Goal: Transaction & Acquisition: Purchase product/service

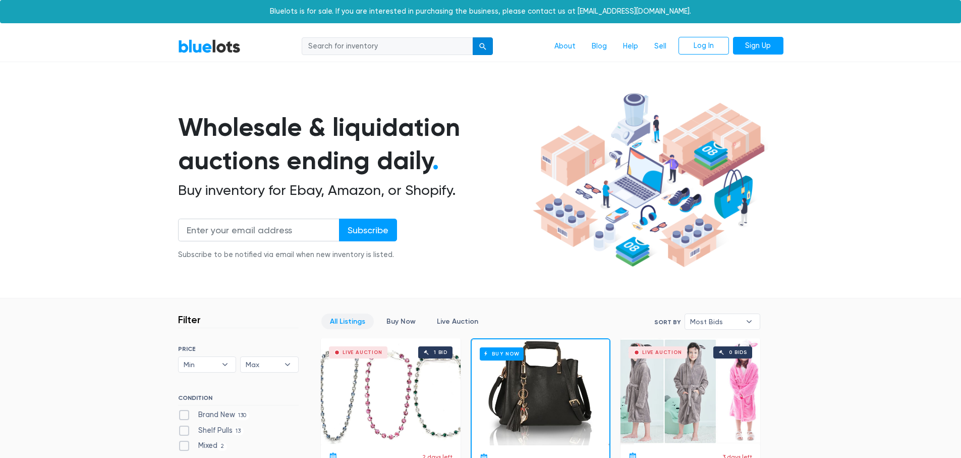
click at [486, 46] on div "submit" at bounding box center [482, 46] width 7 height 7
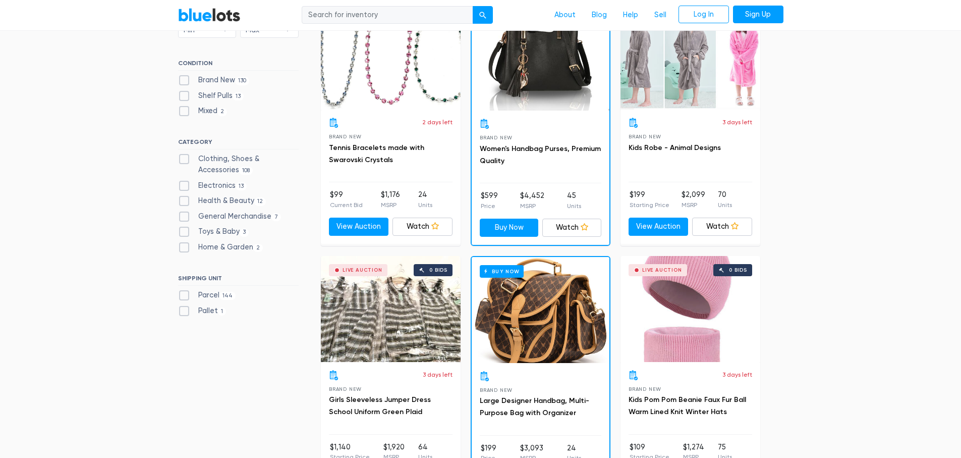
scroll to position [353, 0]
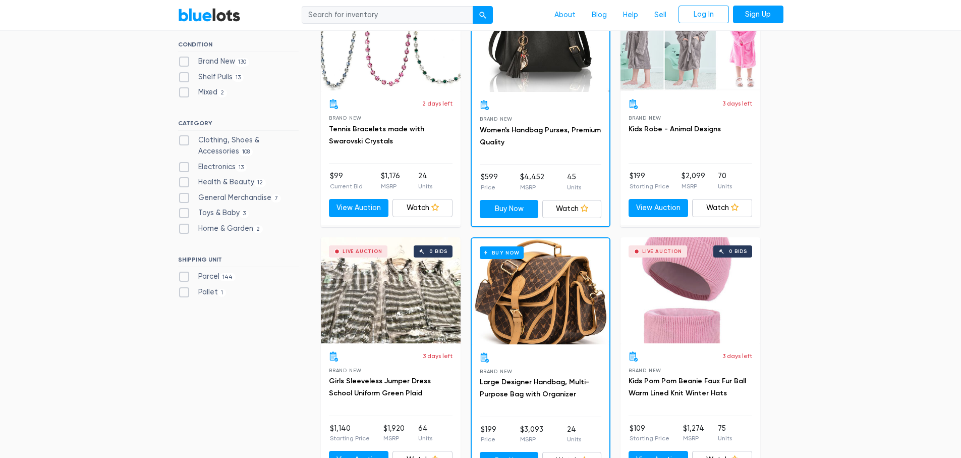
click at [184, 293] on label "Pallet 1" at bounding box center [202, 292] width 48 height 11
click at [184, 293] on input "Pallet 1" at bounding box center [181, 290] width 7 height 7
checkbox input "true"
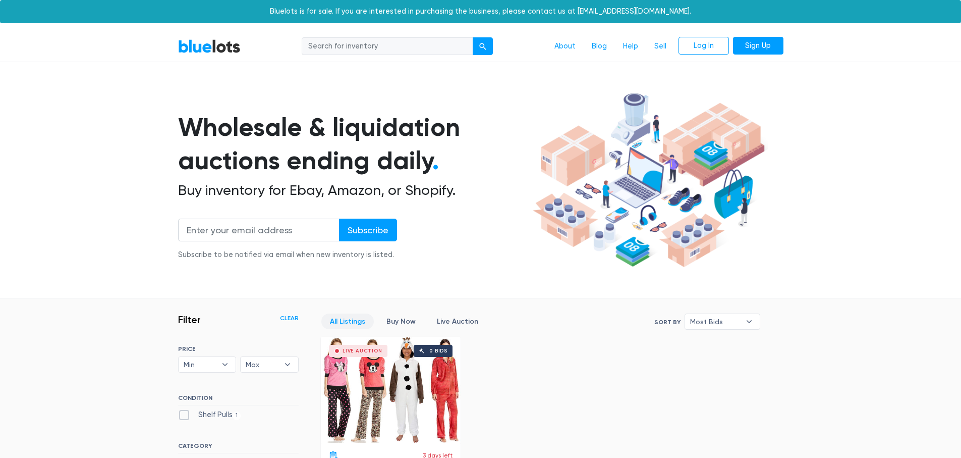
scroll to position [271, 0]
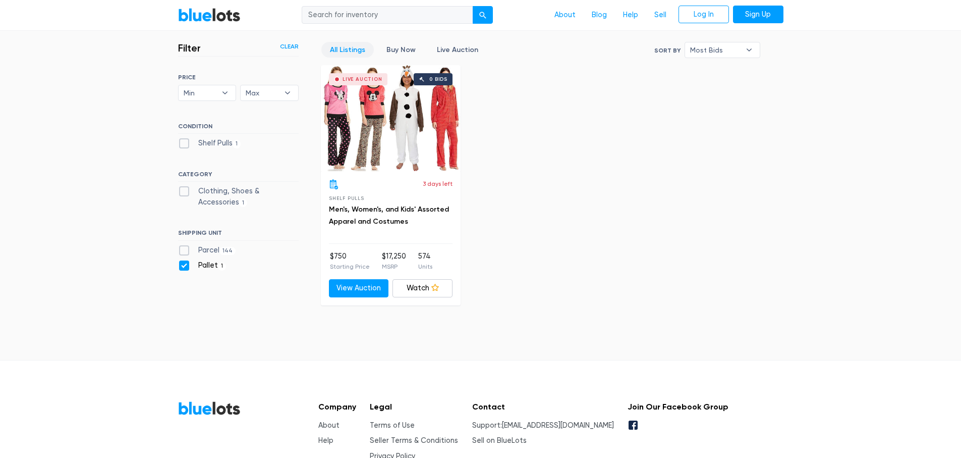
click at [184, 251] on label "Parcel 144" at bounding box center [207, 250] width 58 height 11
click at [184, 251] on input "Parcel 144" at bounding box center [181, 248] width 7 height 7
checkbox input "true"
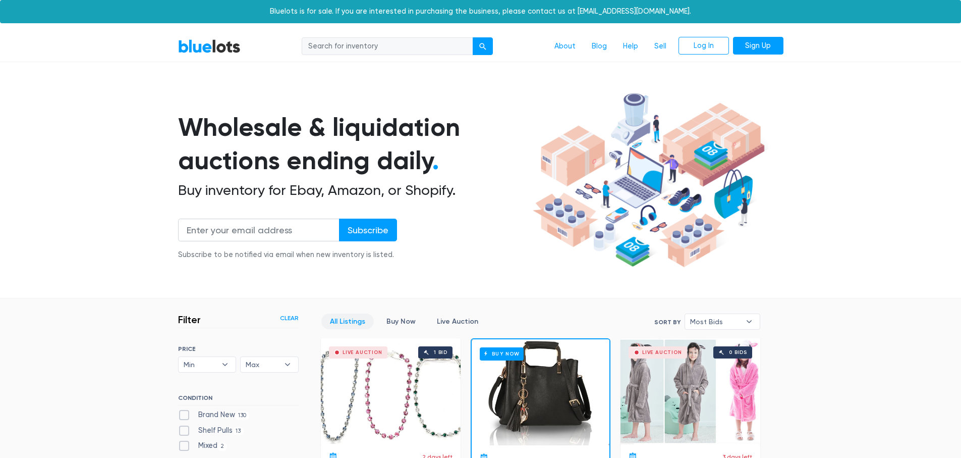
scroll to position [271, 0]
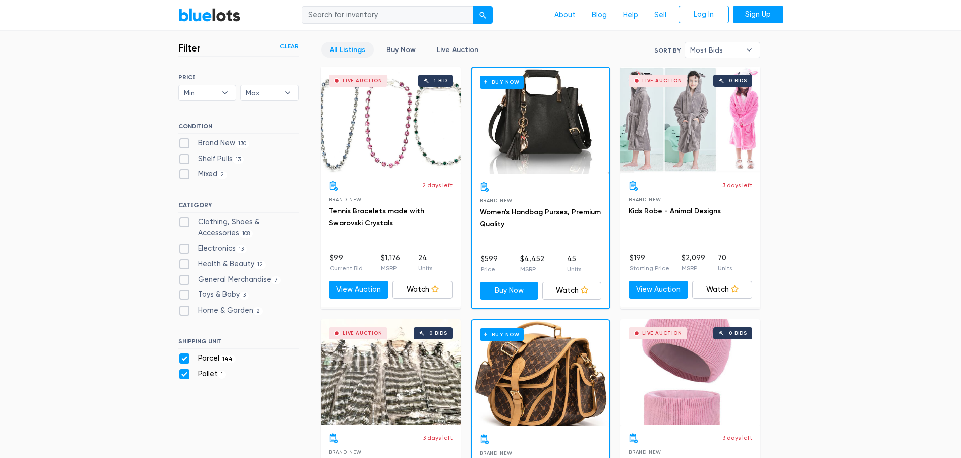
click at [185, 373] on label "Pallet 1" at bounding box center [202, 373] width 48 height 11
click at [185, 373] on input "Pallet 1" at bounding box center [181, 371] width 7 height 7
checkbox input "false"
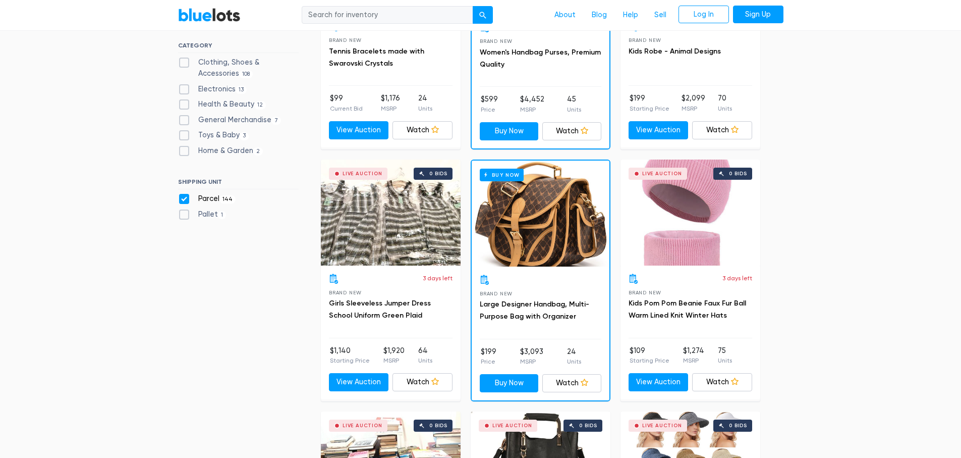
scroll to position [372, 0]
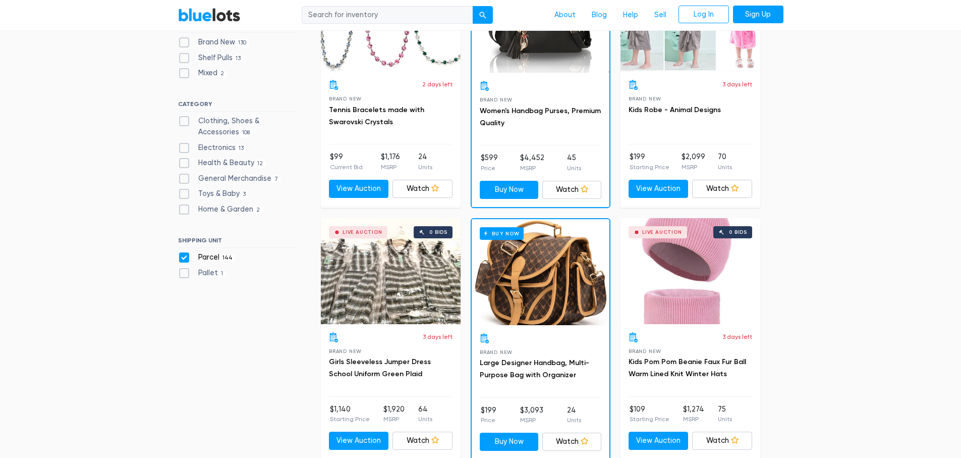
click at [183, 209] on label "Home & Garden 2" at bounding box center [220, 209] width 85 height 11
click at [183, 209] on Garden"] "Home & Garden 2" at bounding box center [181, 207] width 7 height 7
checkbox Garden"] "true"
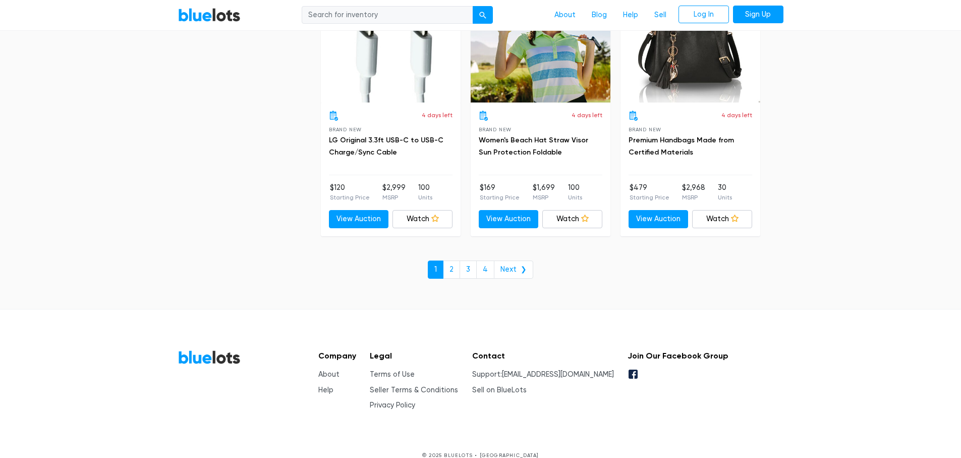
scroll to position [4358, 0]
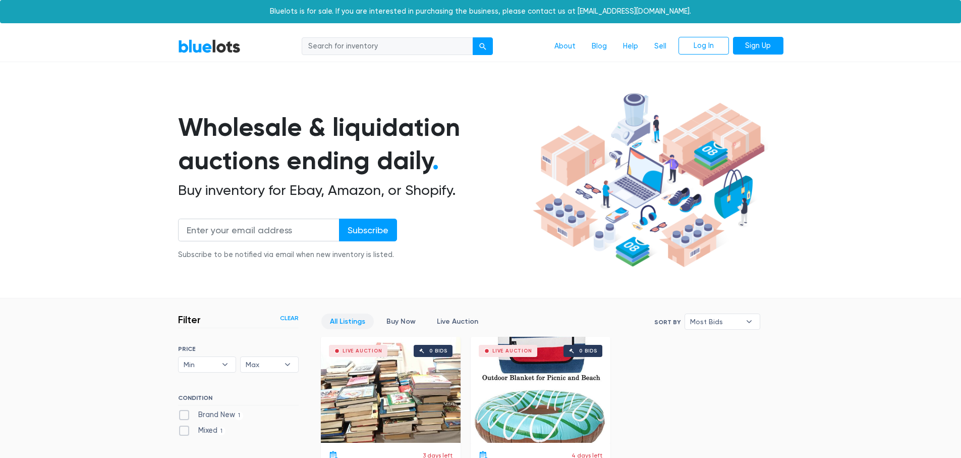
scroll to position [271, 0]
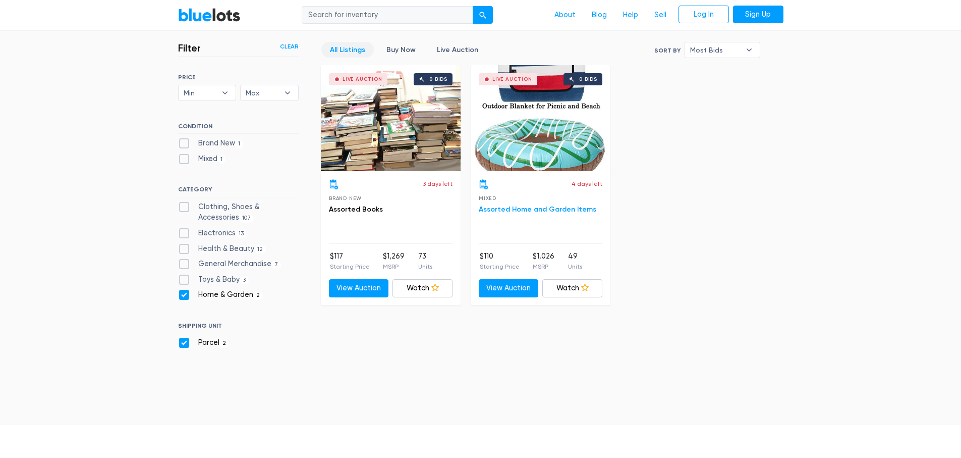
click at [529, 207] on link "Assorted Home and Garden Items" at bounding box center [538, 209] width 118 height 9
click at [180, 291] on label "Home & Garden 2" at bounding box center [220, 294] width 85 height 11
click at [180, 291] on Garden"] "Home & Garden 2" at bounding box center [181, 292] width 7 height 7
checkbox Garden"] "false"
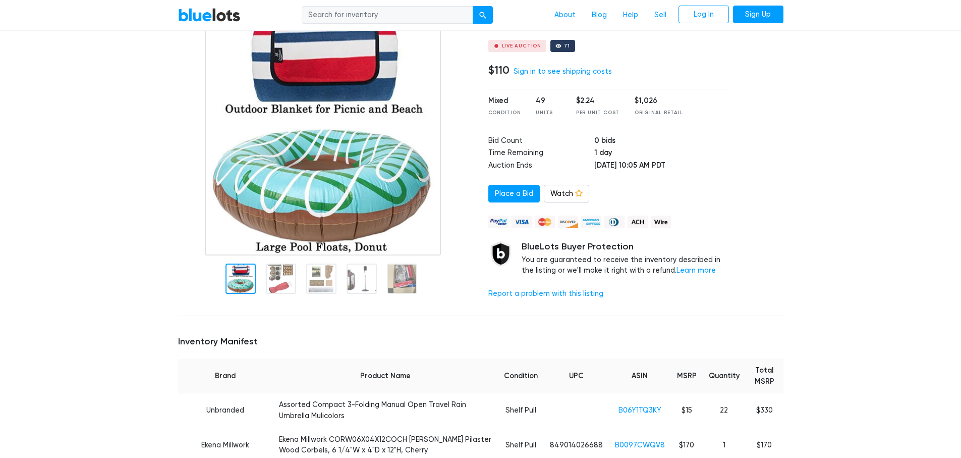
scroll to position [101, 0]
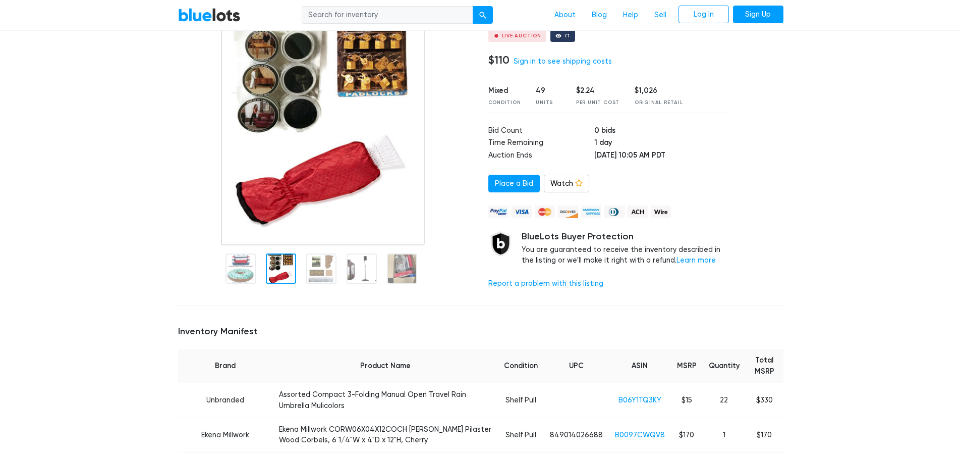
click at [279, 276] on div at bounding box center [281, 268] width 30 height 30
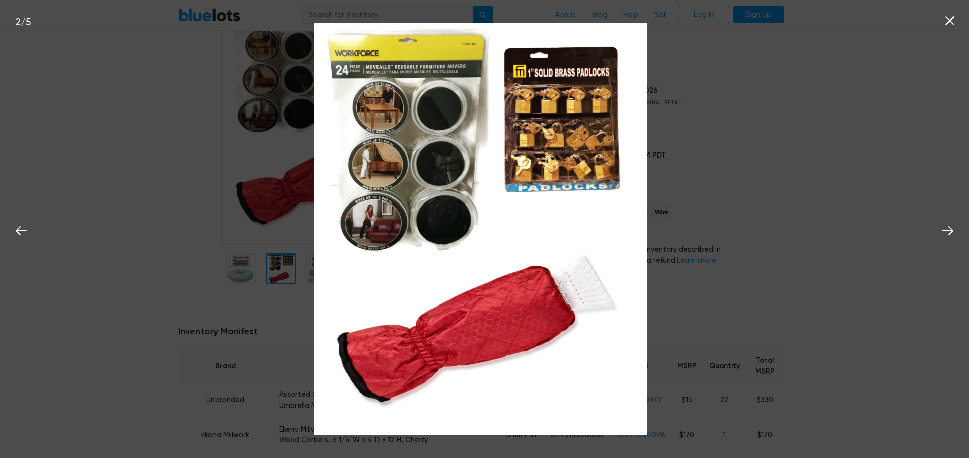
click at [952, 22] on icon at bounding box center [949, 20] width 15 height 15
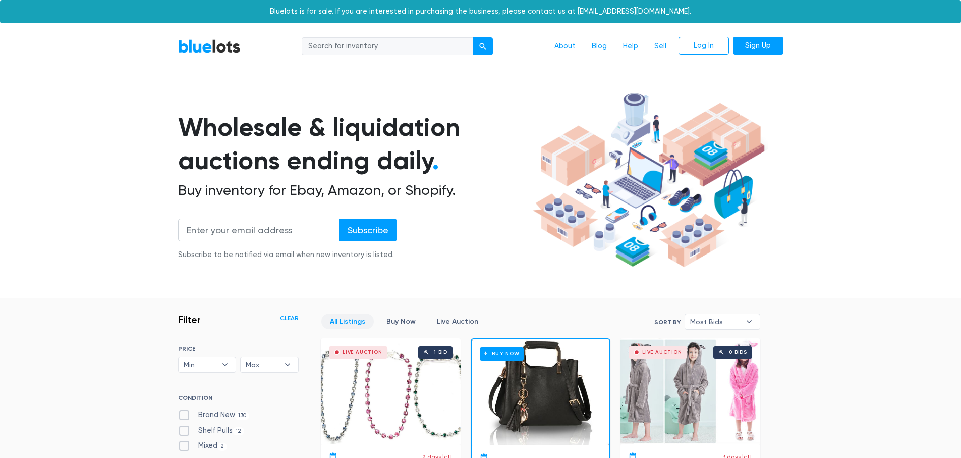
scroll to position [271, 0]
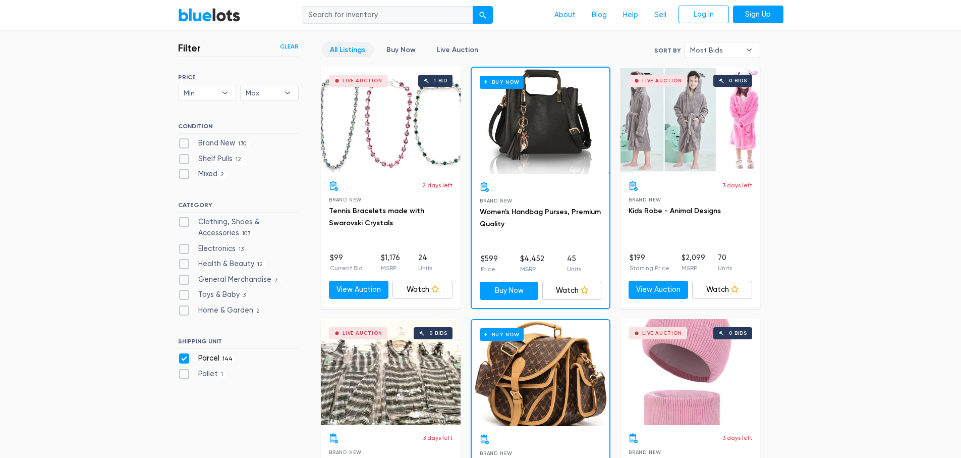
click at [183, 251] on label "Electronics 13" at bounding box center [212, 248] width 69 height 11
click at [183, 250] on input "Electronics 13" at bounding box center [181, 246] width 7 height 7
checkbox input "true"
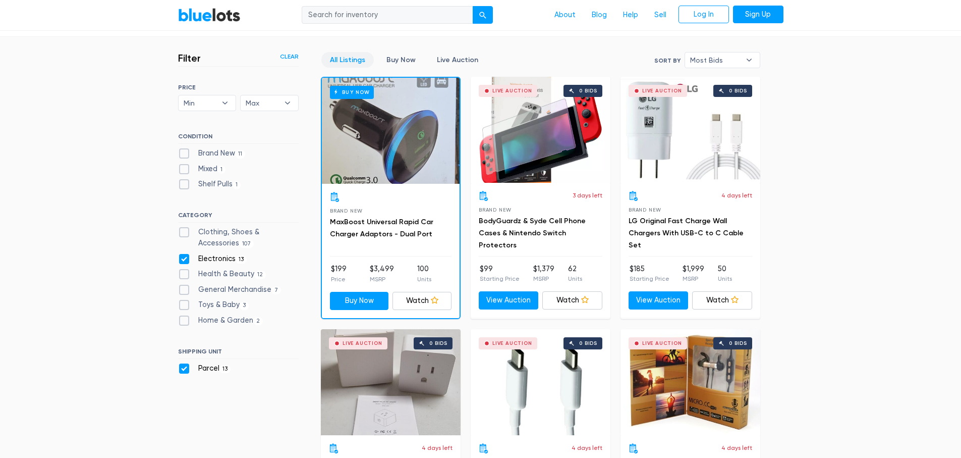
scroll to position [271, 0]
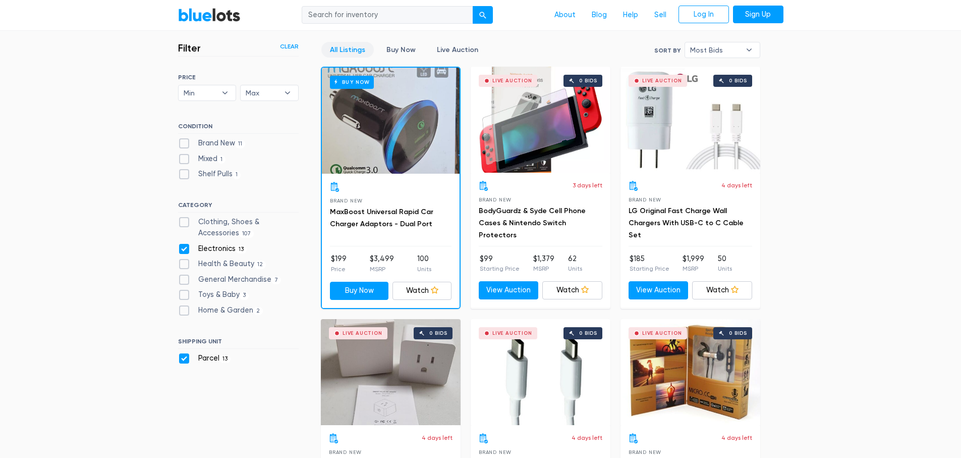
click at [184, 250] on label "Electronics 13" at bounding box center [212, 248] width 69 height 11
click at [184, 250] on input "Electronics 13" at bounding box center [181, 246] width 7 height 7
checkbox input "false"
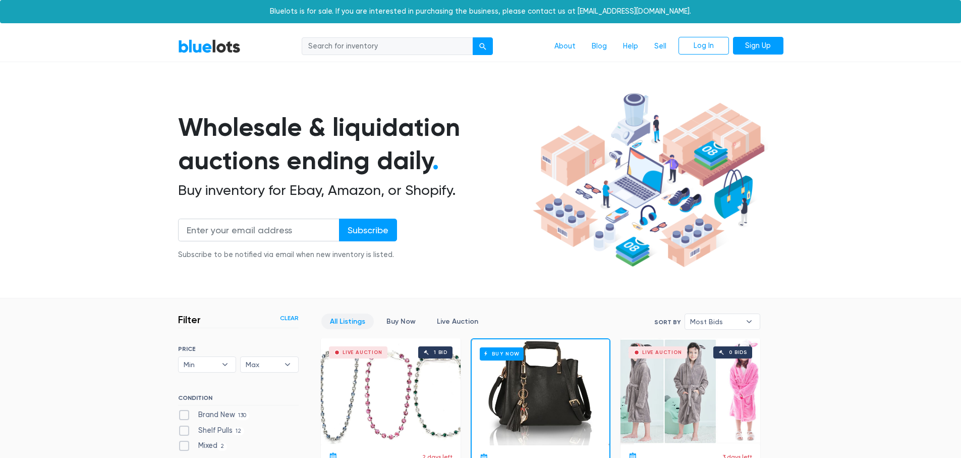
scroll to position [271, 0]
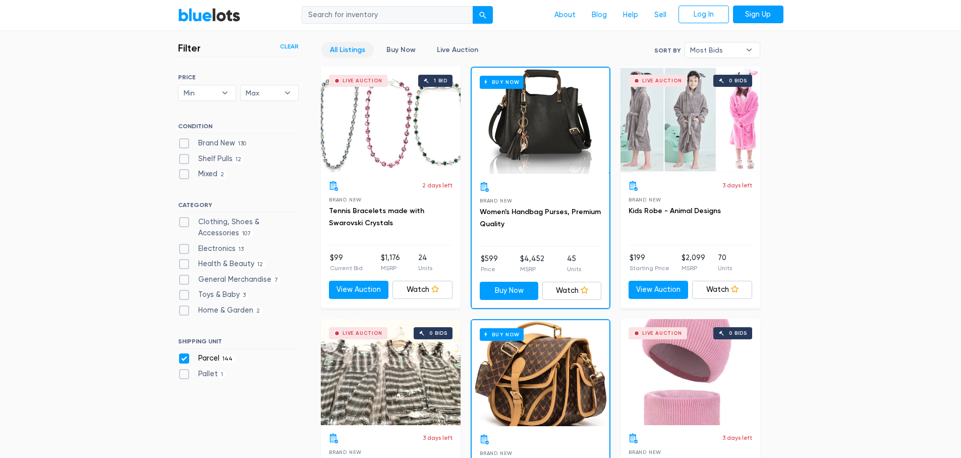
click at [184, 281] on label "General Merchandise 7" at bounding box center [229, 279] width 103 height 11
click at [184, 281] on Merchandise"] "General Merchandise 7" at bounding box center [181, 277] width 7 height 7
checkbox Merchandise"] "true"
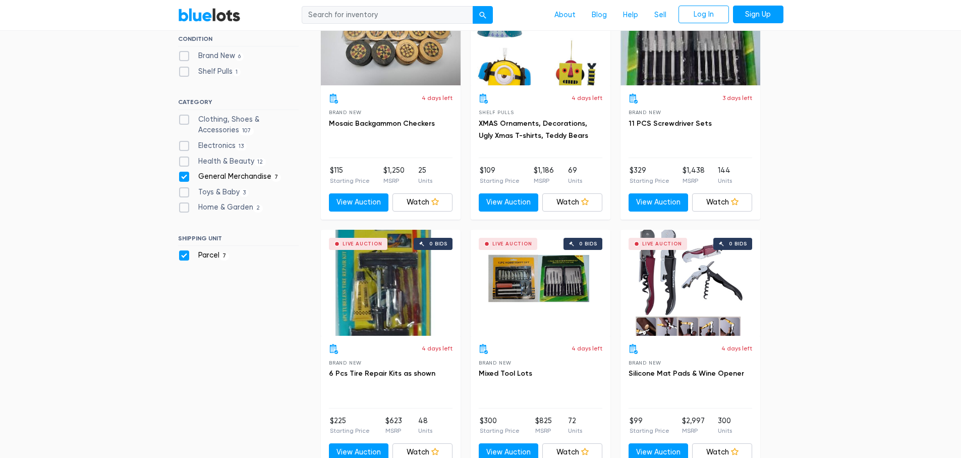
scroll to position [372, 0]
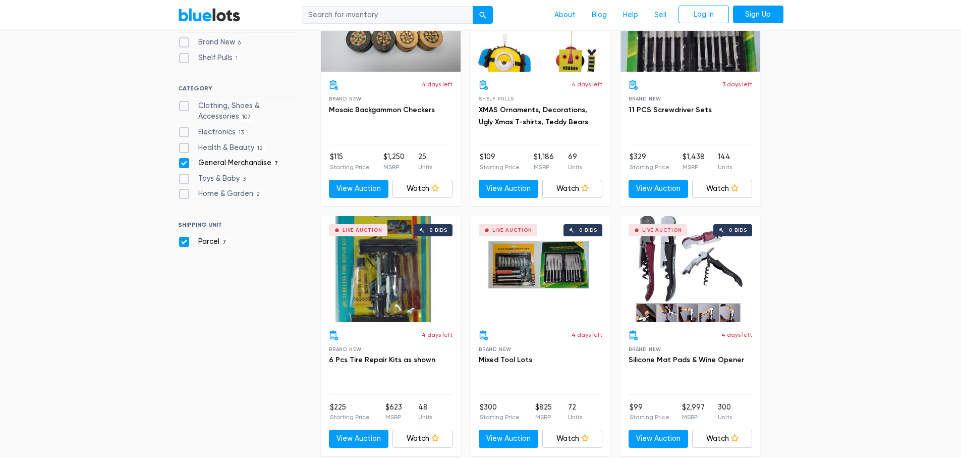
click at [184, 163] on label "General Merchandise 7" at bounding box center [229, 162] width 103 height 11
click at [184, 163] on Merchandise"] "General Merchandise 7" at bounding box center [181, 160] width 7 height 7
checkbox Merchandise"] "false"
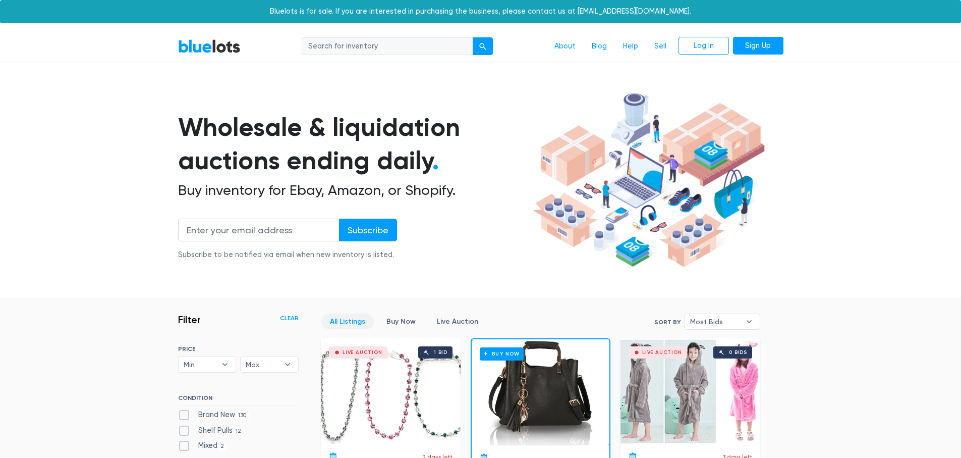
scroll to position [271, 0]
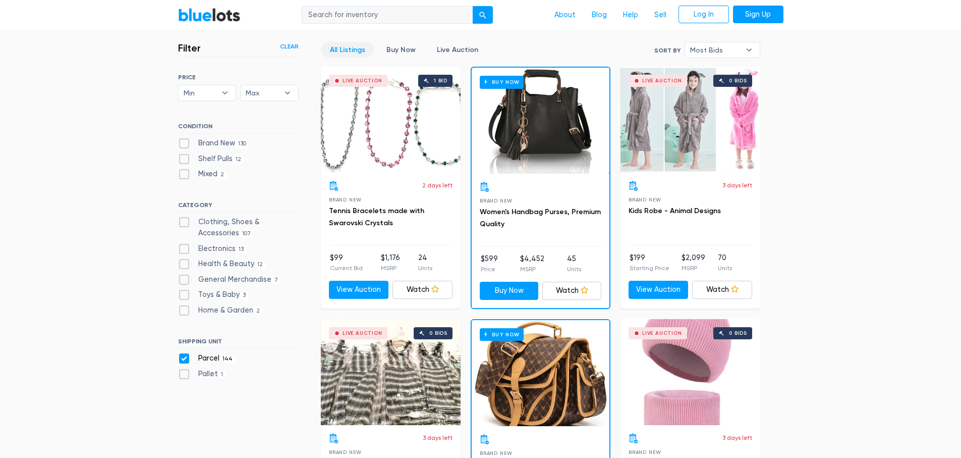
click at [189, 296] on label "Toys & Baby 3" at bounding box center [213, 294] width 71 height 11
click at [185, 296] on Baby"] "Toys & Baby 3" at bounding box center [181, 292] width 7 height 7
checkbox Baby"] "true"
